Goal: Information Seeking & Learning: Learn about a topic

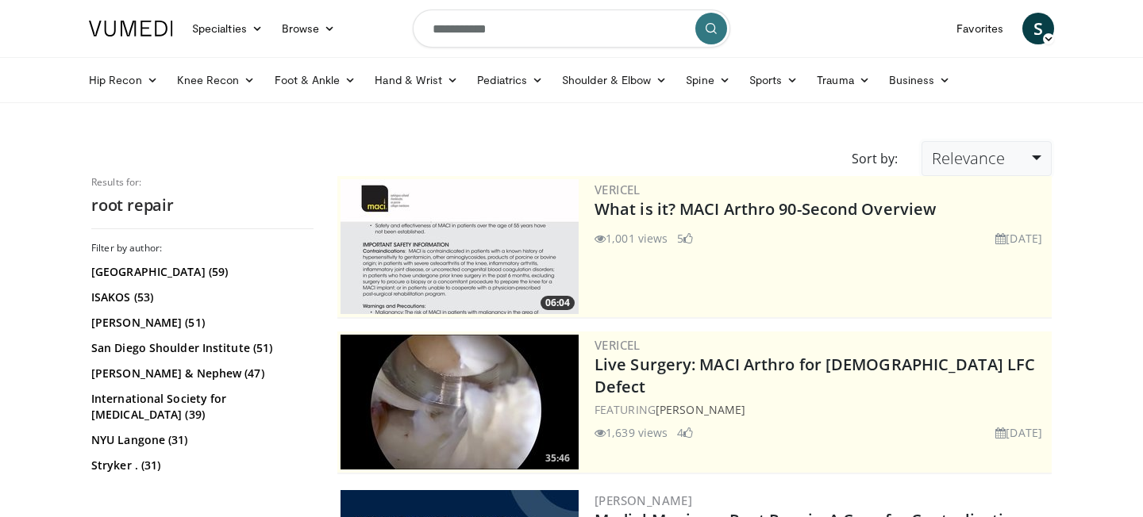
click at [946, 171] on link "Relevance" at bounding box center [986, 158] width 130 height 35
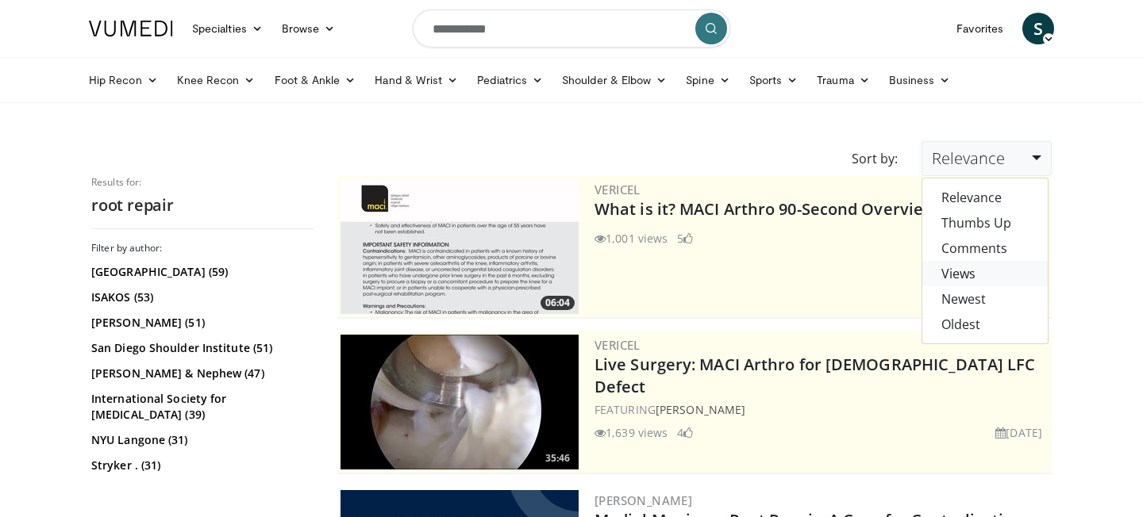
click at [987, 269] on link "Views" at bounding box center [984, 273] width 125 height 25
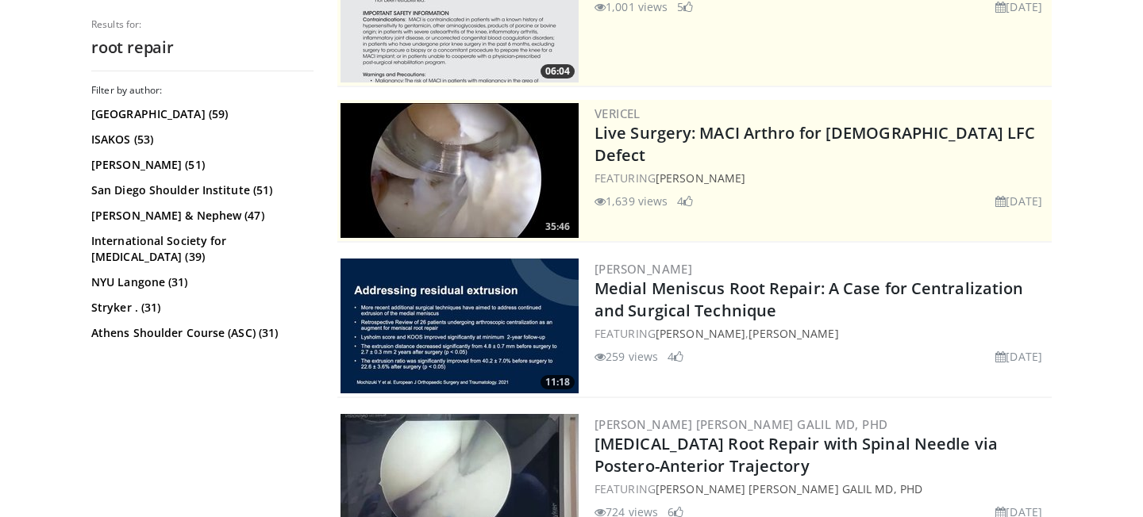
scroll to position [248, 0]
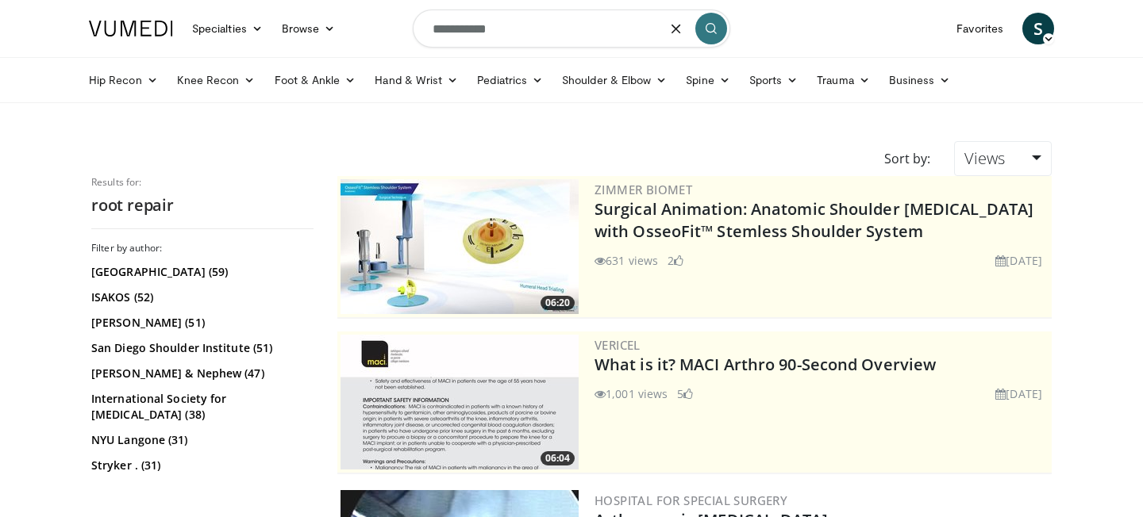
click at [491, 21] on input "**********" at bounding box center [571, 29] width 317 height 38
type input "**********"
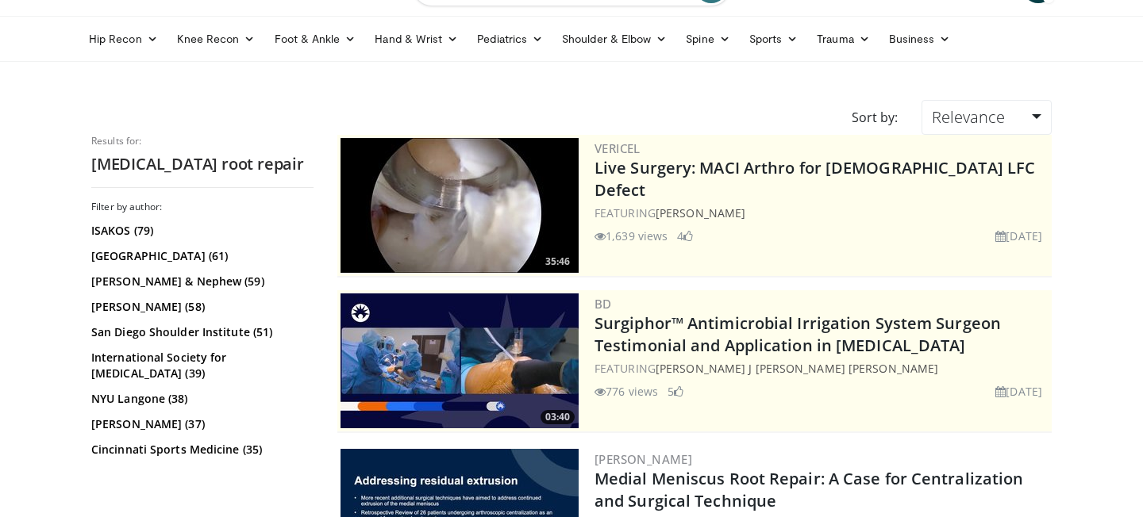
scroll to position [38, 0]
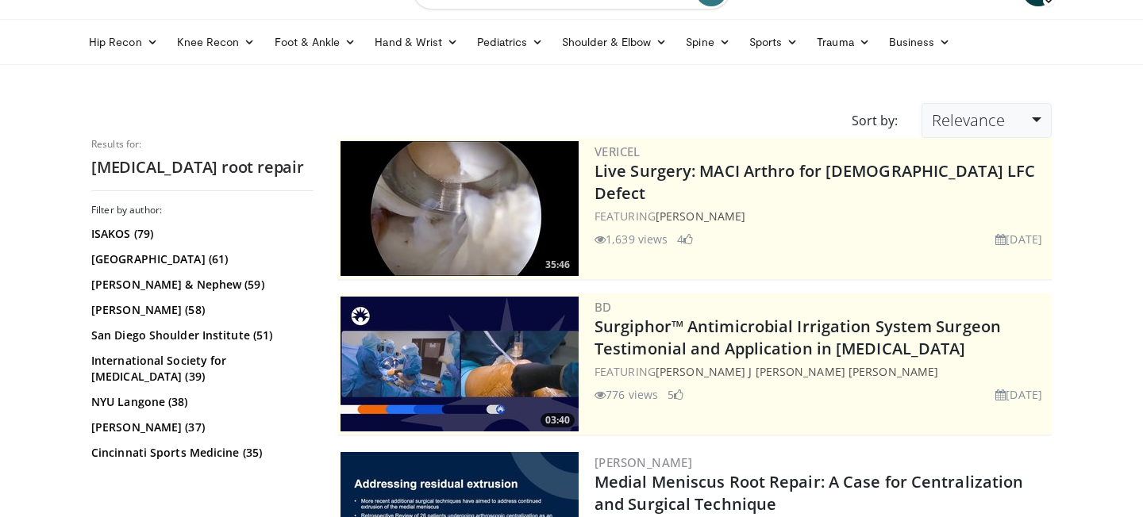
click at [1003, 121] on span "Relevance" at bounding box center [968, 120] width 73 height 21
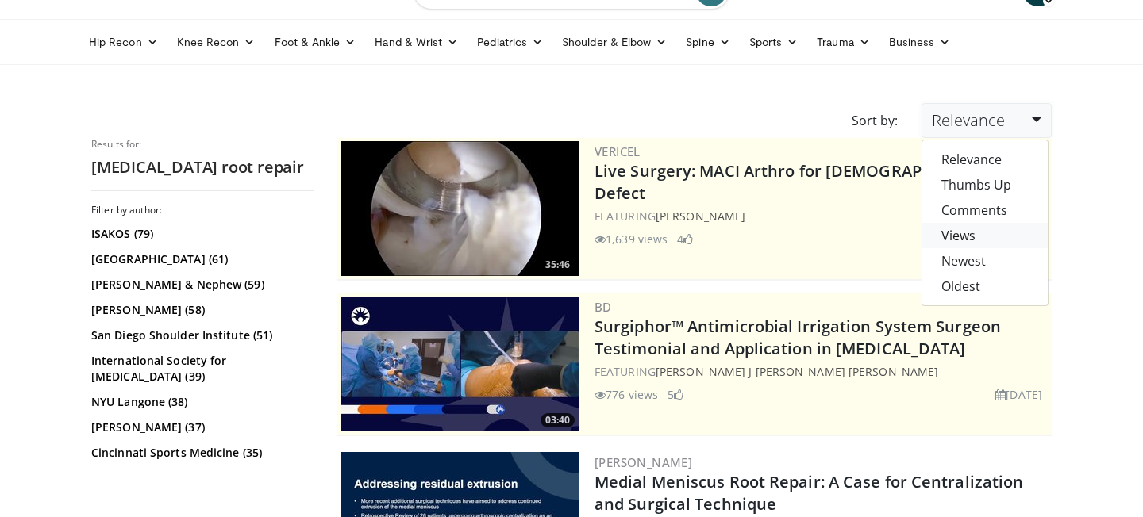
click at [980, 236] on link "Views" at bounding box center [984, 235] width 125 height 25
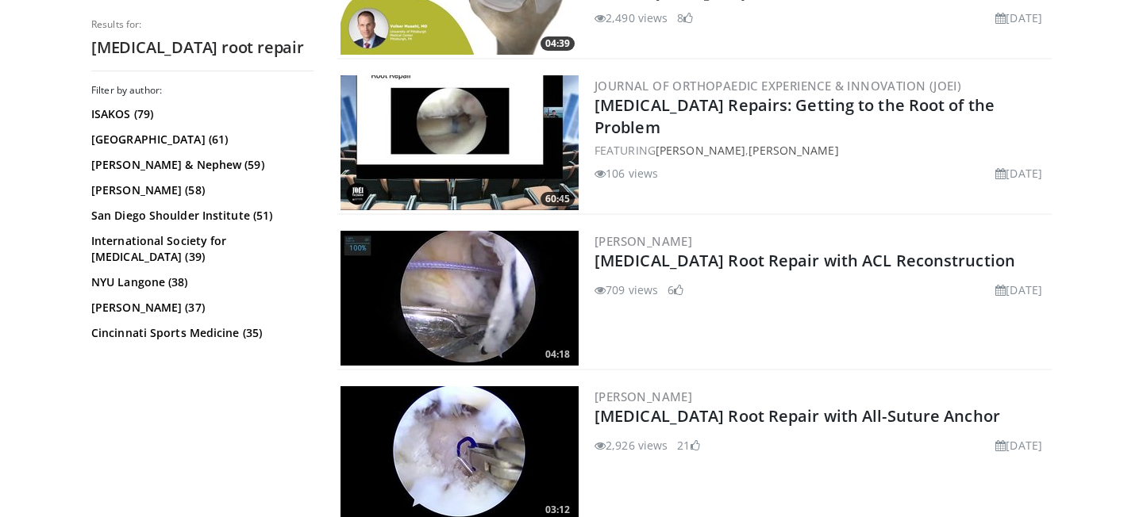
scroll to position [1356, 0]
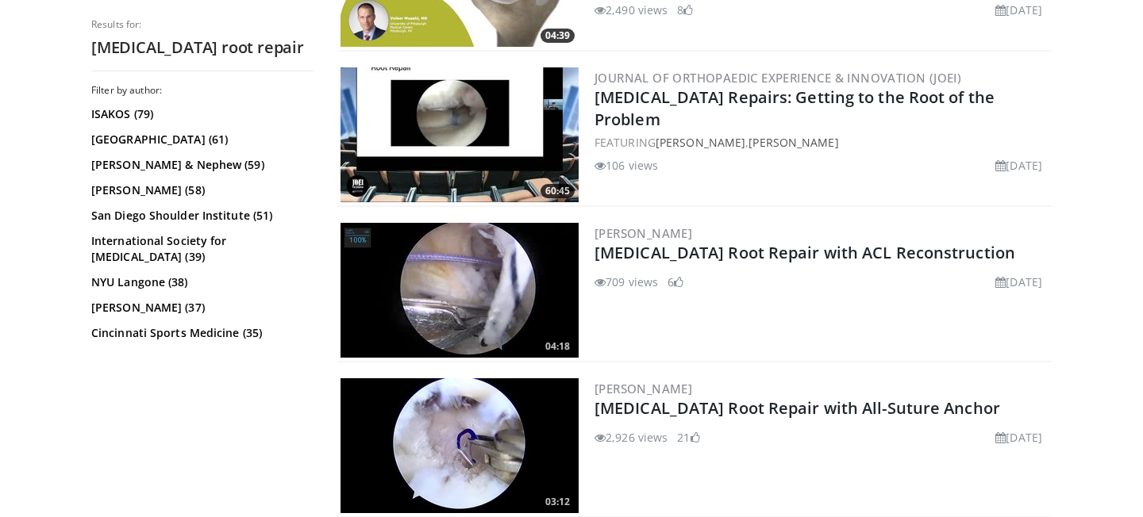
click at [445, 293] on img at bounding box center [459, 290] width 238 height 135
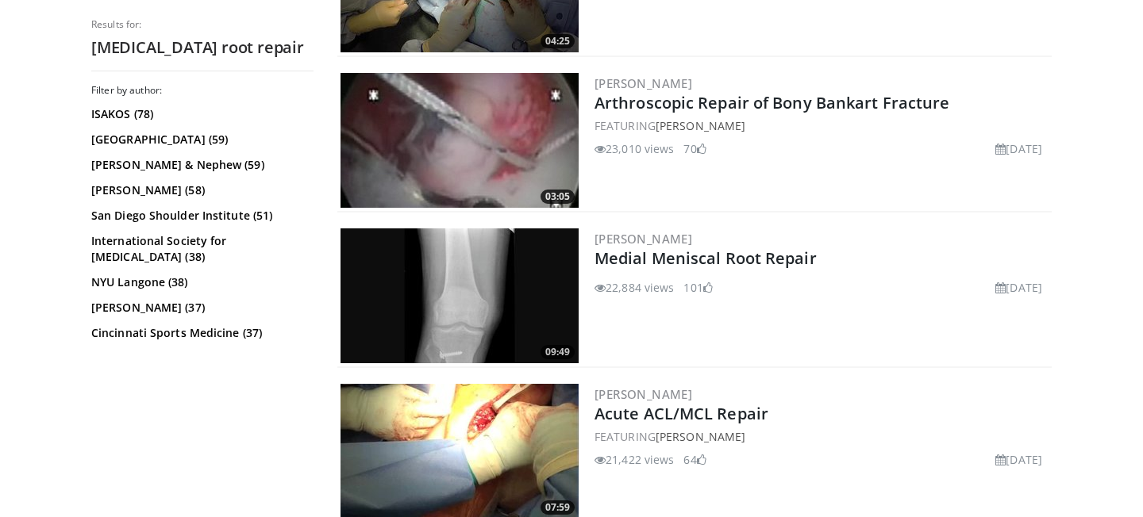
scroll to position [3839, 0]
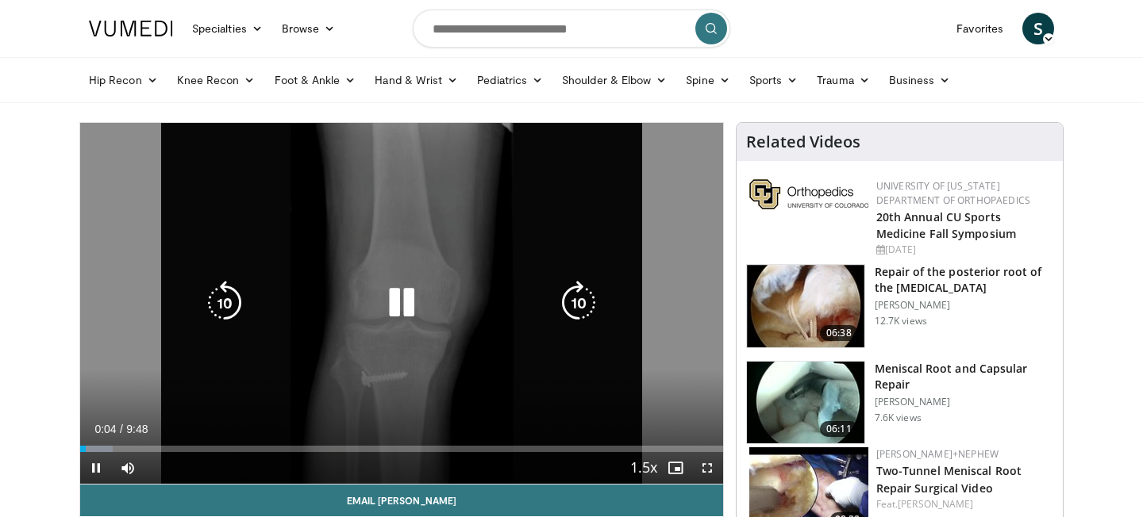
click at [390, 298] on icon "Video Player" at bounding box center [401, 303] width 44 height 44
click at [279, 236] on div "10 seconds Tap to unmute" at bounding box center [401, 303] width 643 height 361
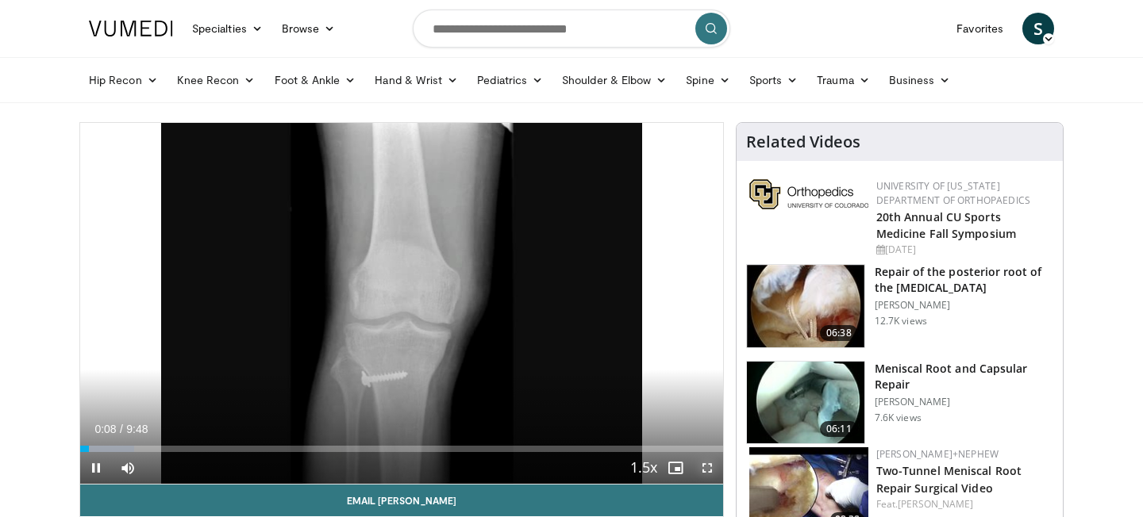
click at [709, 468] on span "Video Player" at bounding box center [707, 468] width 32 height 32
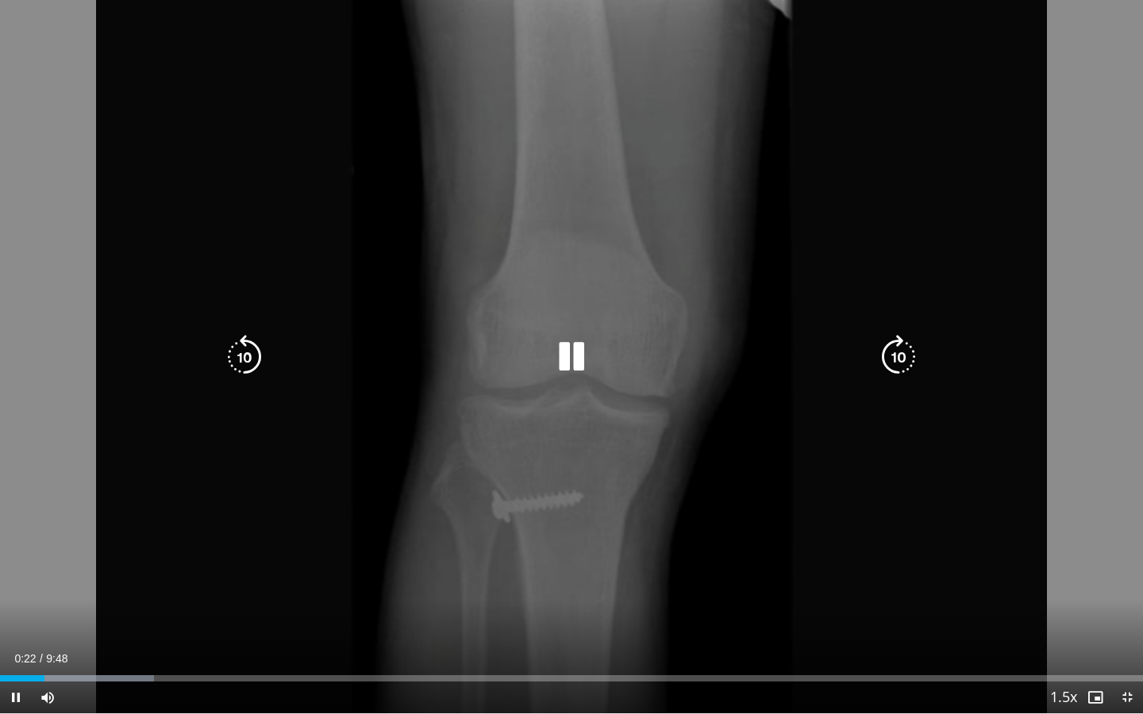
click at [578, 355] on icon "Video Player" at bounding box center [571, 357] width 44 height 44
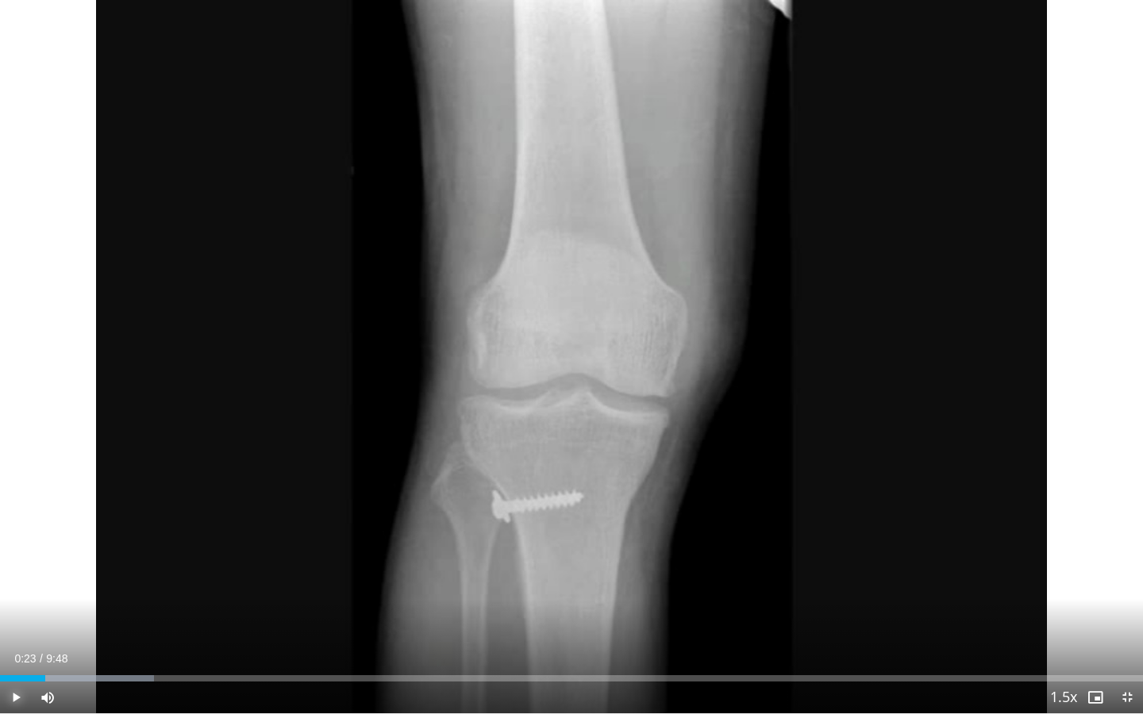
click at [10, 517] on span "Video Player" at bounding box center [16, 698] width 32 height 32
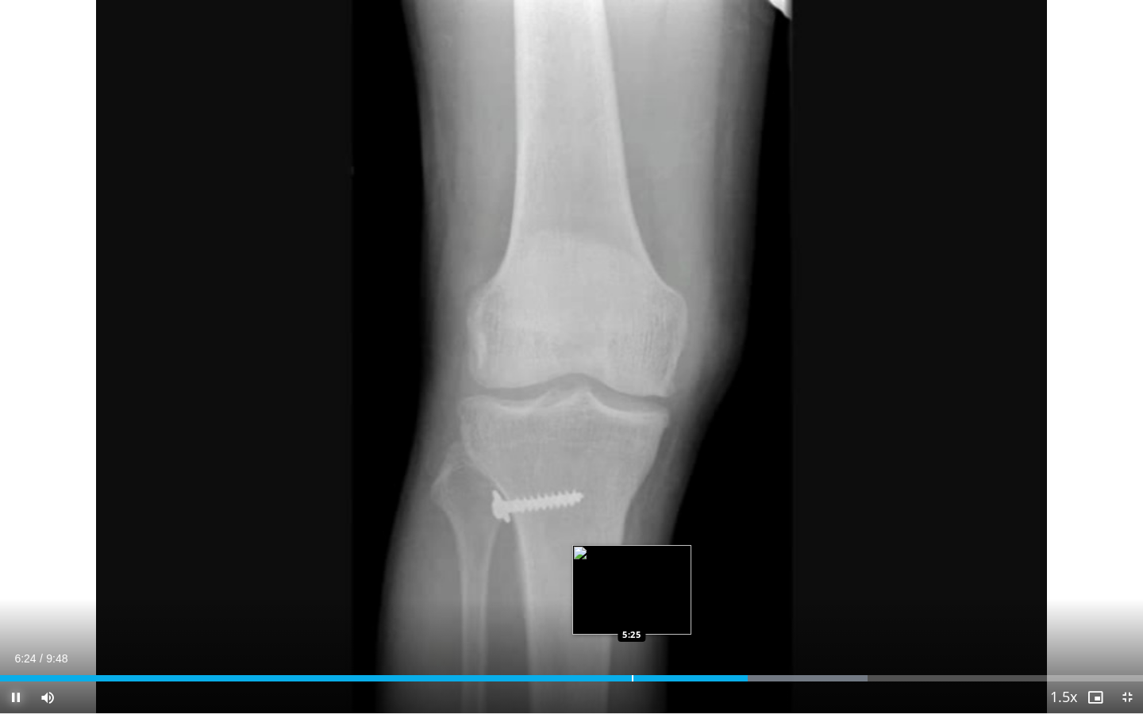
click at [632, 517] on div "Progress Bar" at bounding box center [633, 678] width 2 height 6
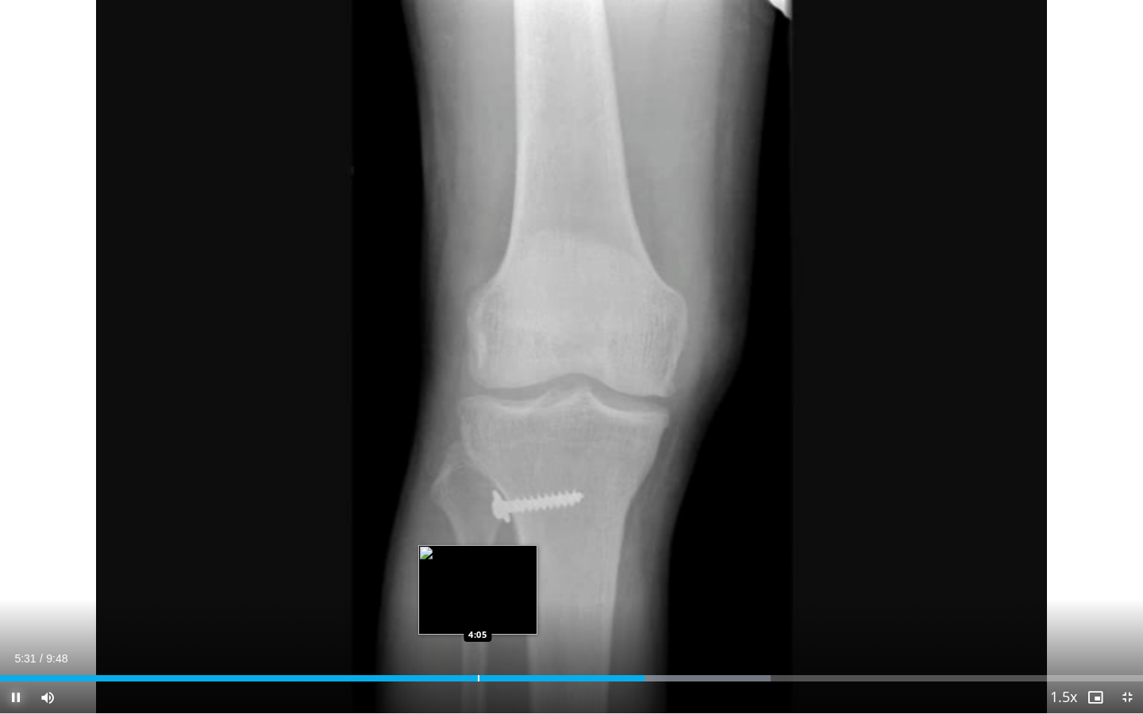
click at [478, 517] on div "Progress Bar" at bounding box center [479, 678] width 2 height 6
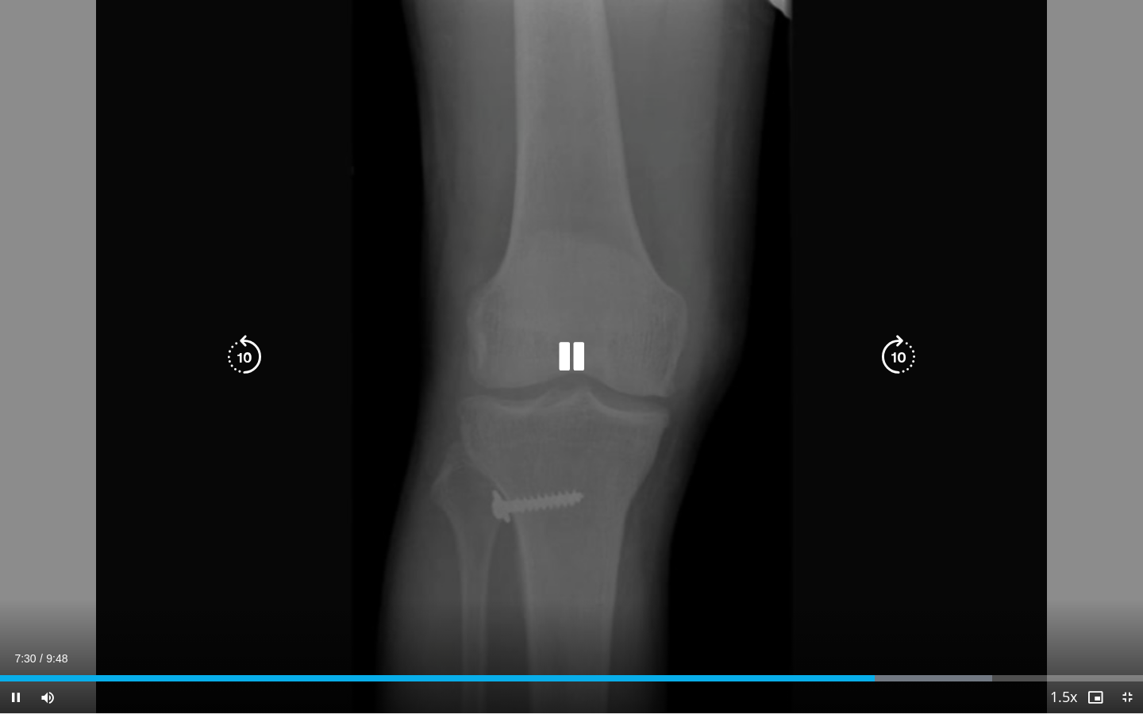
click at [551, 358] on icon "Video Player" at bounding box center [571, 357] width 44 height 44
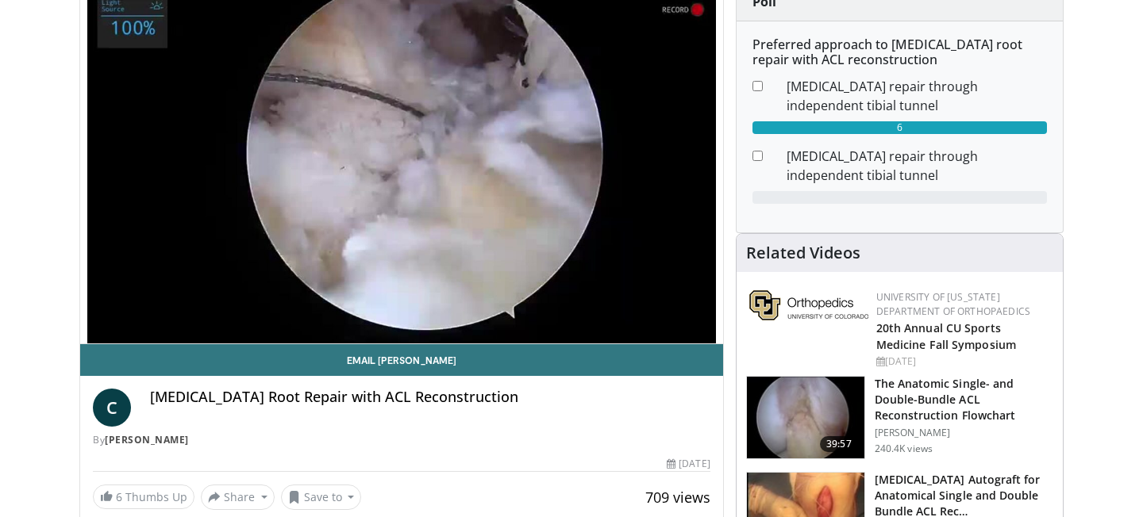
scroll to position [142, 0]
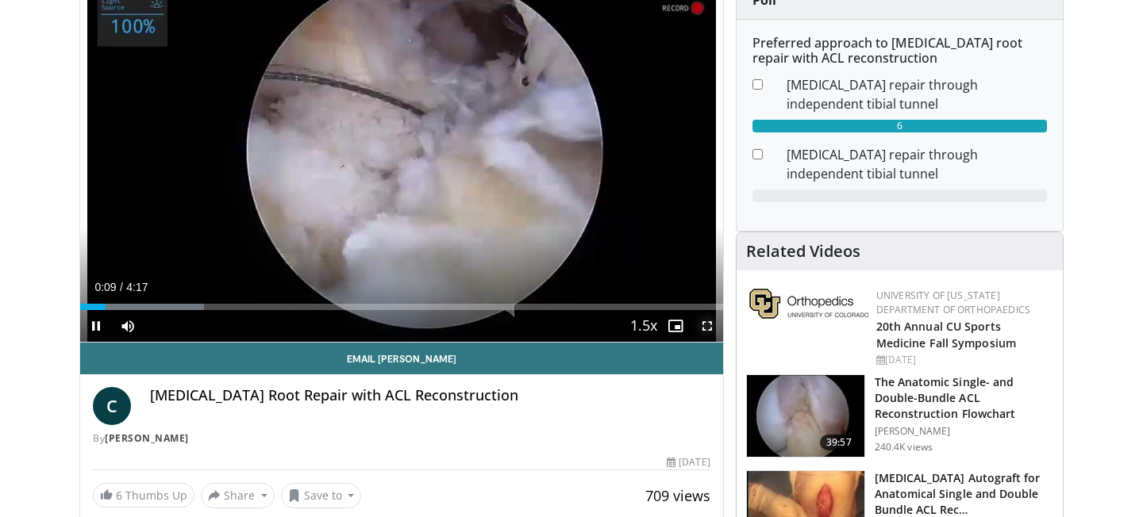
click at [707, 330] on span "Video Player" at bounding box center [707, 326] width 32 height 32
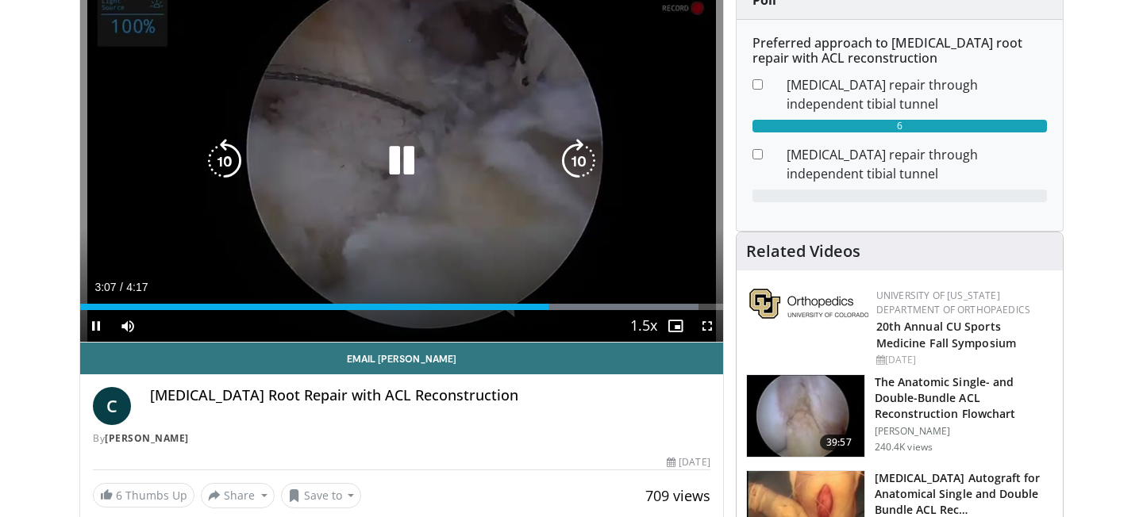
click at [399, 132] on div "20 seconds Tap to unmute" at bounding box center [401, 161] width 643 height 361
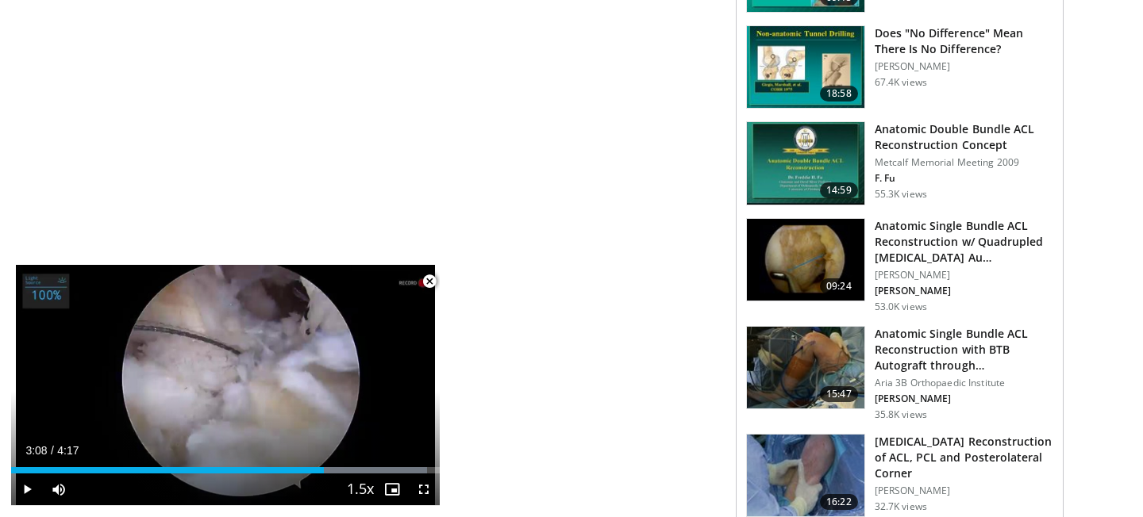
scroll to position [0, 0]
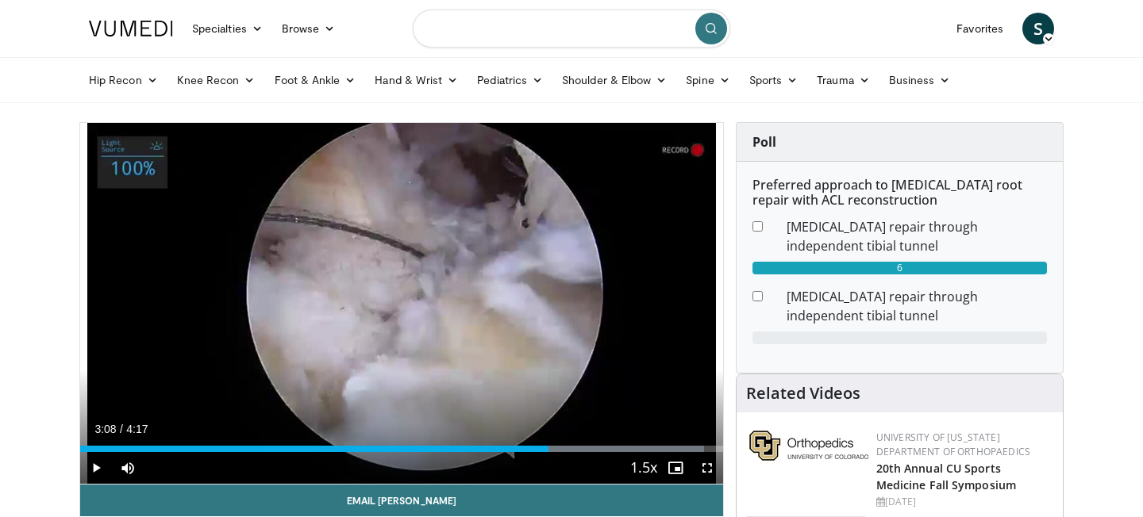
click at [577, 39] on input "Search topics, interventions" at bounding box center [571, 29] width 317 height 38
type input "**********"
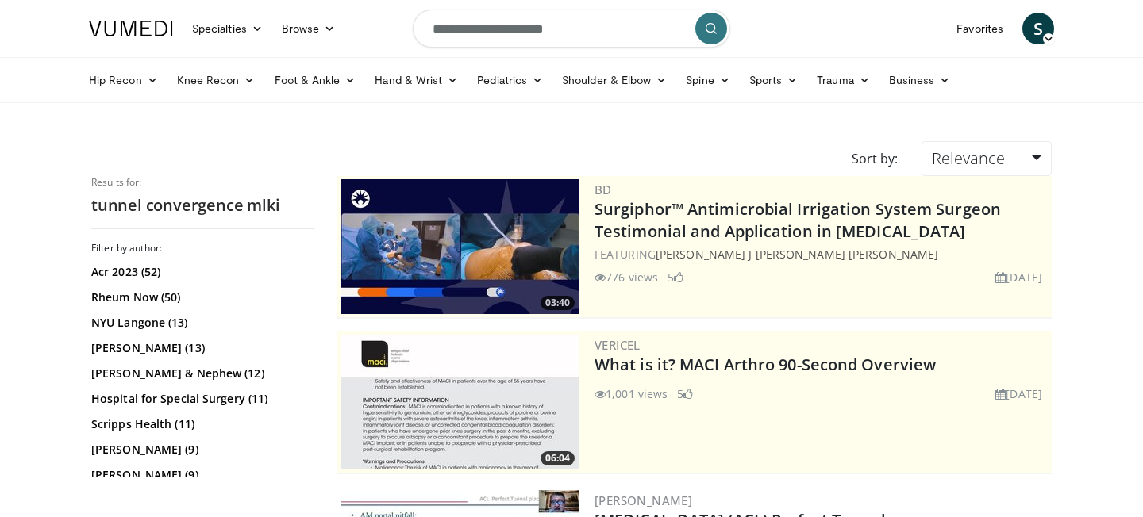
click at [589, 33] on input "**********" at bounding box center [571, 29] width 317 height 38
type input "**********"
